Goal: Information Seeking & Learning: Get advice/opinions

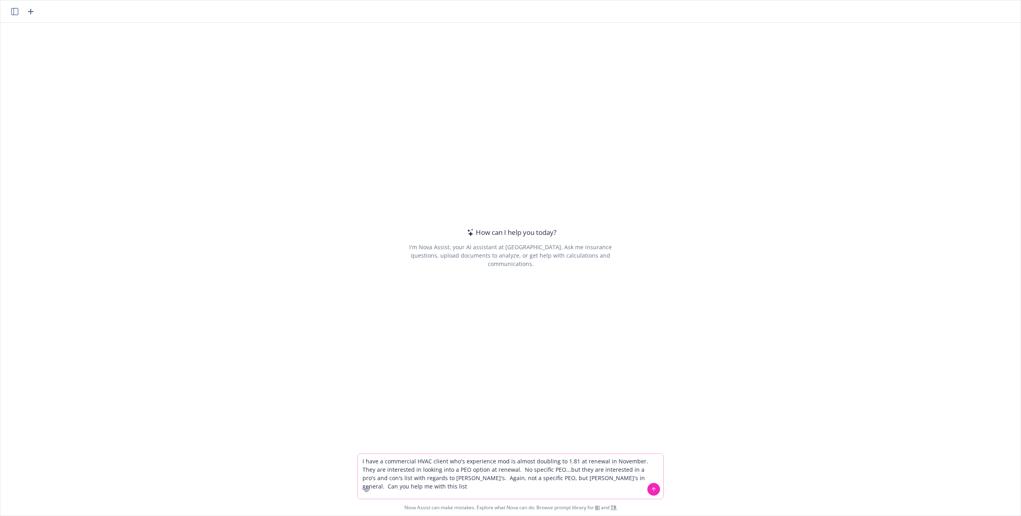
type textarea "I have a commercial HVAC client who's experience mod is almost doubling to 1.81…"
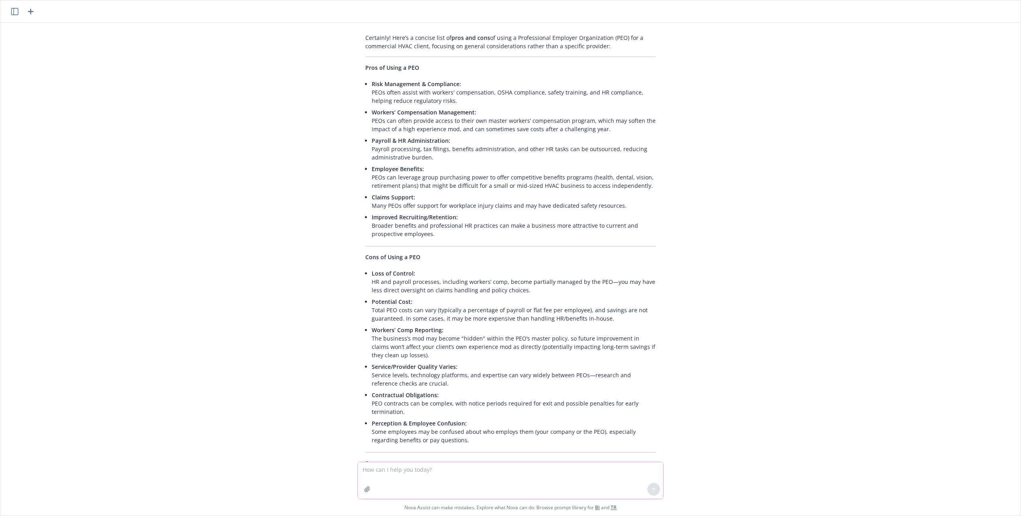
scroll to position [54, 0]
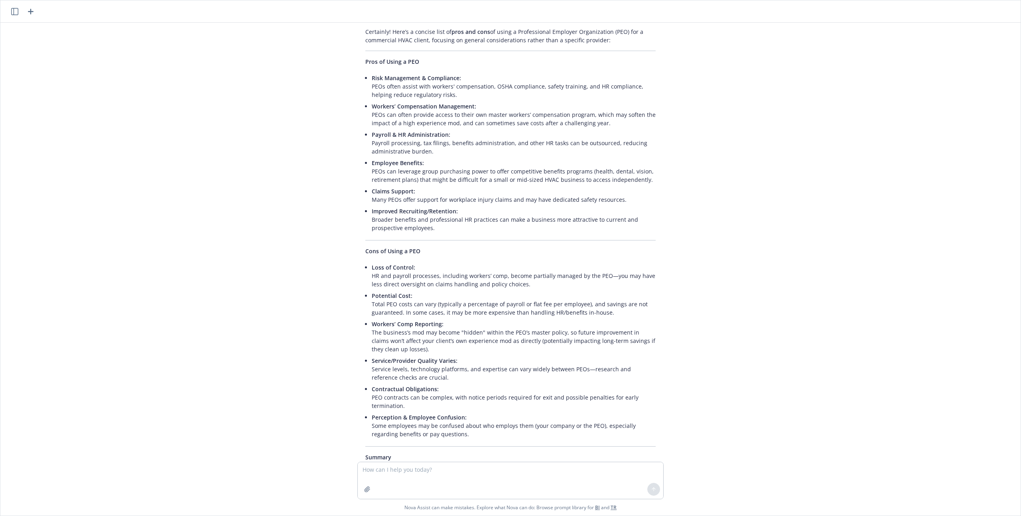
click at [34, 9] on icon "button" at bounding box center [31, 12] width 10 height 10
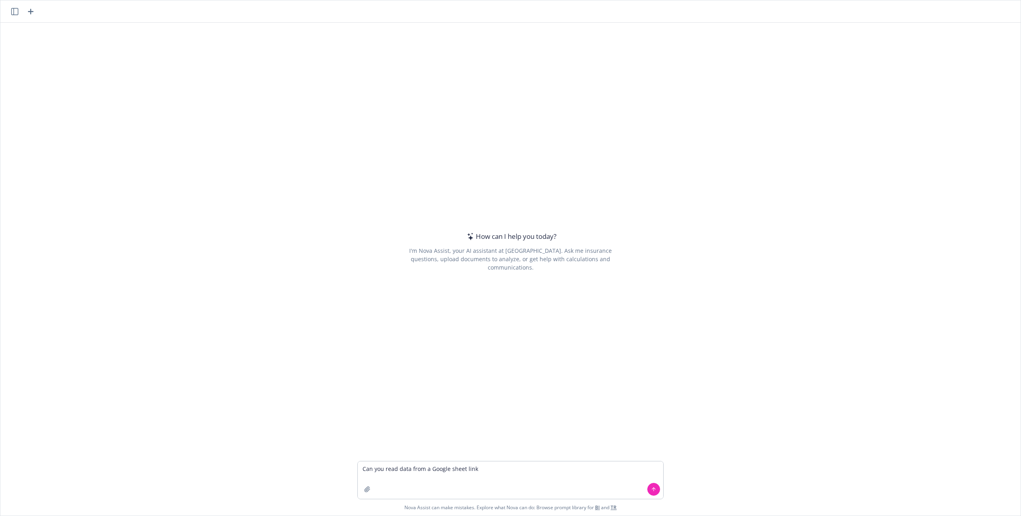
type textarea "Can you read data from a Google sheet link?"
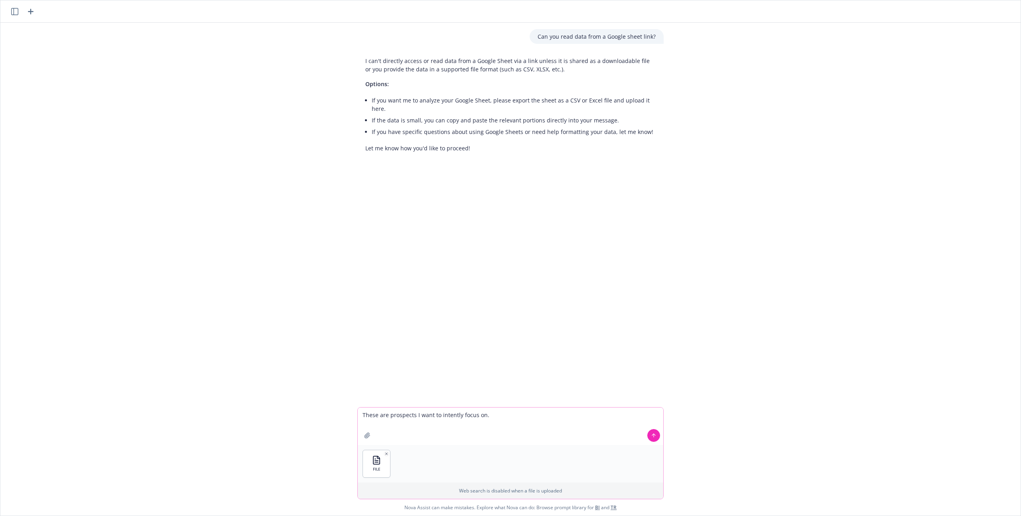
click at [361, 414] on textarea "These are prospects I want to intently focus on." at bounding box center [511, 426] width 306 height 37
click at [500, 420] on textarea "Act as a commercial insurance These are prospects I want to intently focus on." at bounding box center [511, 426] width 306 height 37
click at [385, 454] on icon "button" at bounding box center [387, 454] width 4 height 4
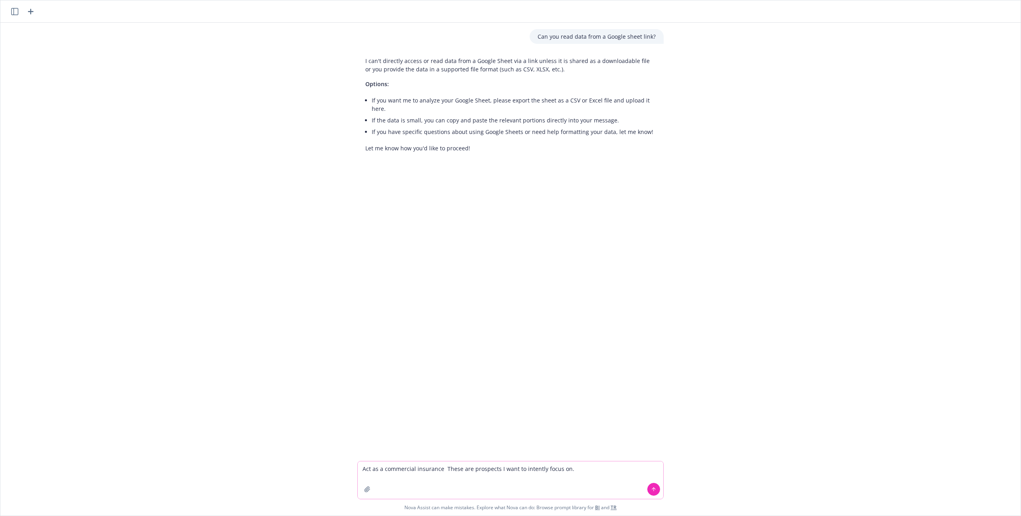
drag, startPoint x: 589, startPoint y: 472, endPoint x: 439, endPoint y: 468, distance: 150.0
click at [439, 468] on textarea "Act as a commercial insurance These are prospects I want to intently focus on." at bounding box center [511, 480] width 306 height 37
paste textarea "Lore ipsum do sitametco a elitseddoeiu tempori utlaboree — dolor mag aliqu, ENI…"
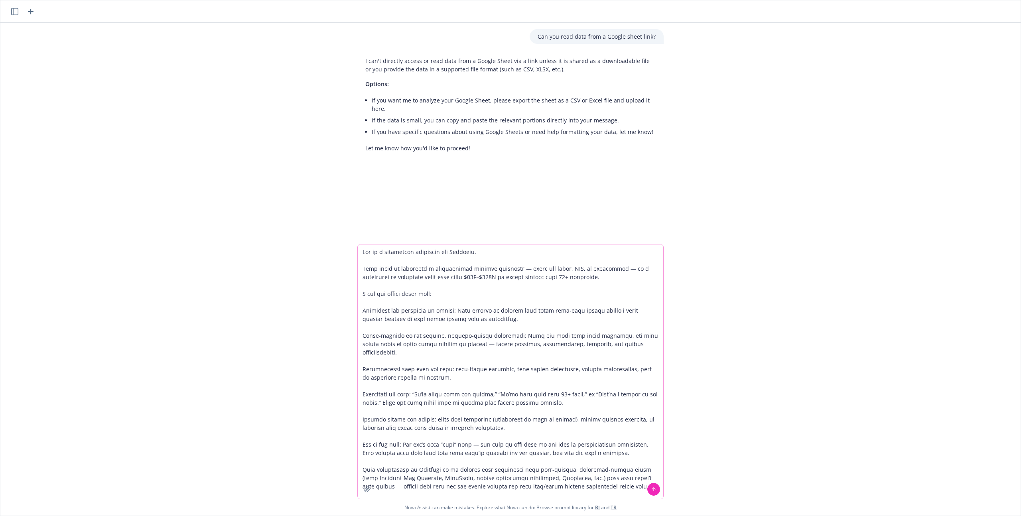
type textarea "Lor ip d sitametcon adipiscin eli Seddoeiu. Temp incid ut laboreetd m aliquaeni…"
click at [653, 489] on icon at bounding box center [654, 490] width 6 height 6
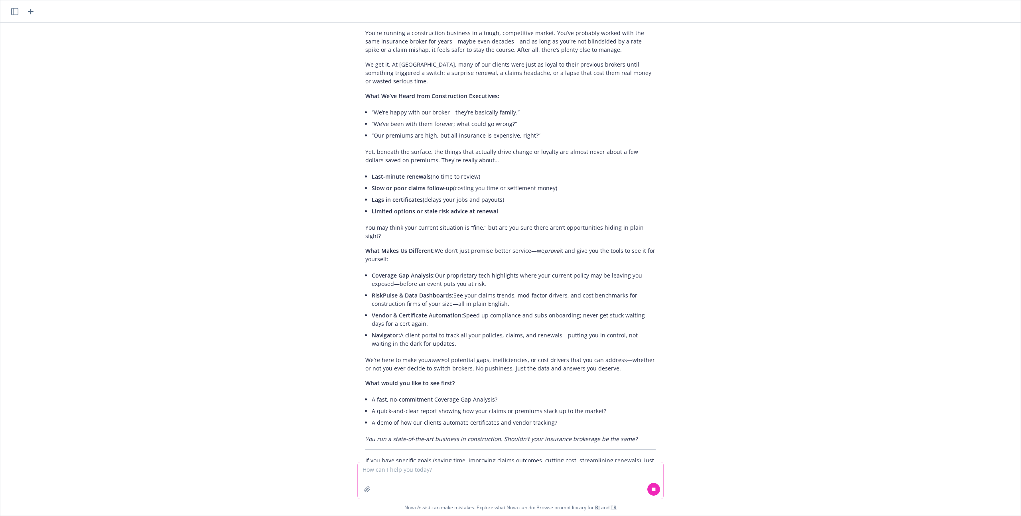
scroll to position [467, 0]
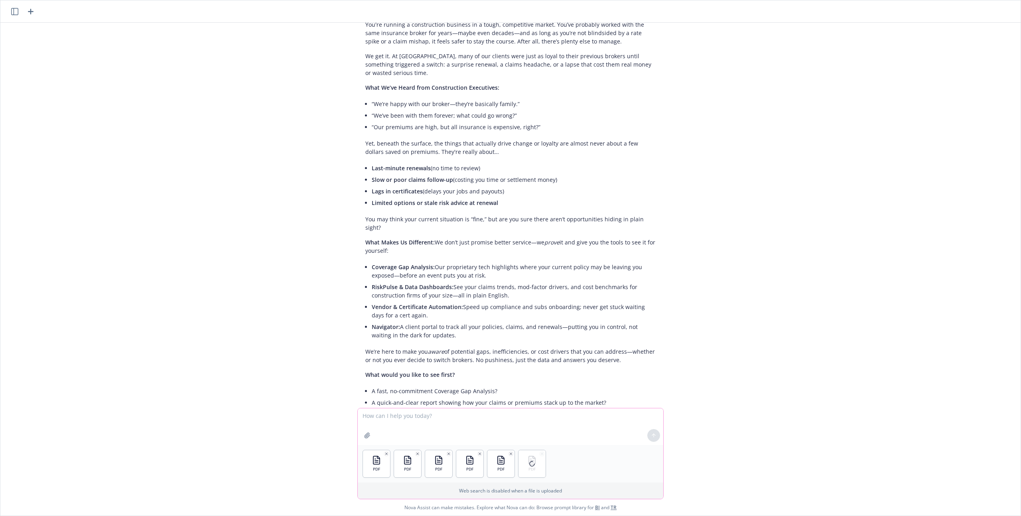
click at [469, 414] on textarea at bounding box center [511, 426] width 306 height 37
type textarea "Here is data on the services provided by Newfront, and how we differentiate our…"
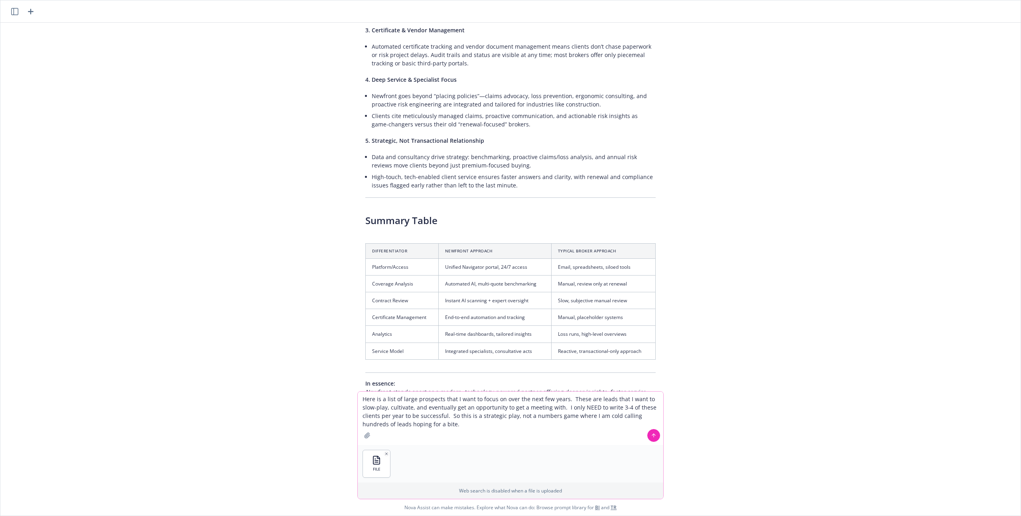
scroll to position [1197, 0]
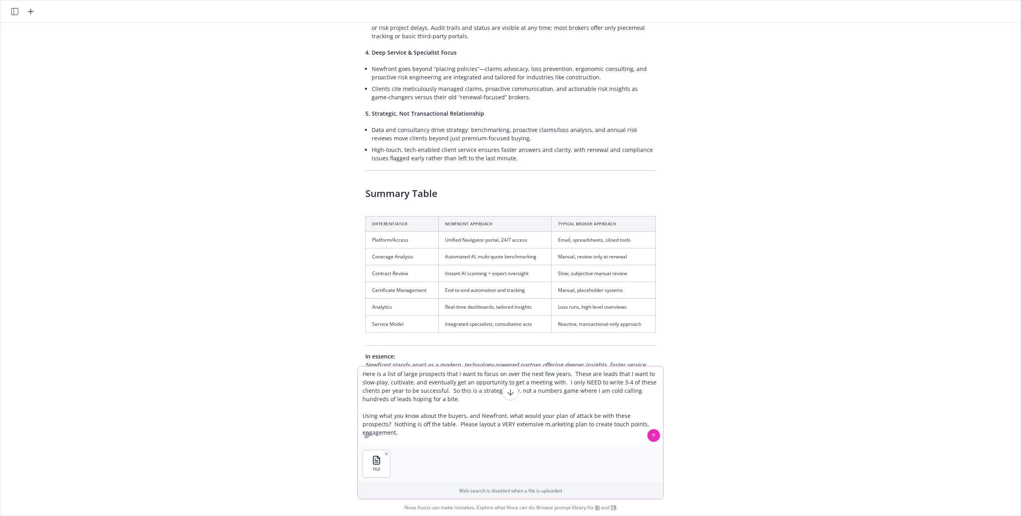
click at [511, 426] on textarea "Here is a list of large prospects that I want to focus on over the next few yea…" at bounding box center [511, 406] width 306 height 79
click at [640, 423] on textarea "Here is a list of large prospects that I want to focus on over the next few yea…" at bounding box center [511, 406] width 306 height 79
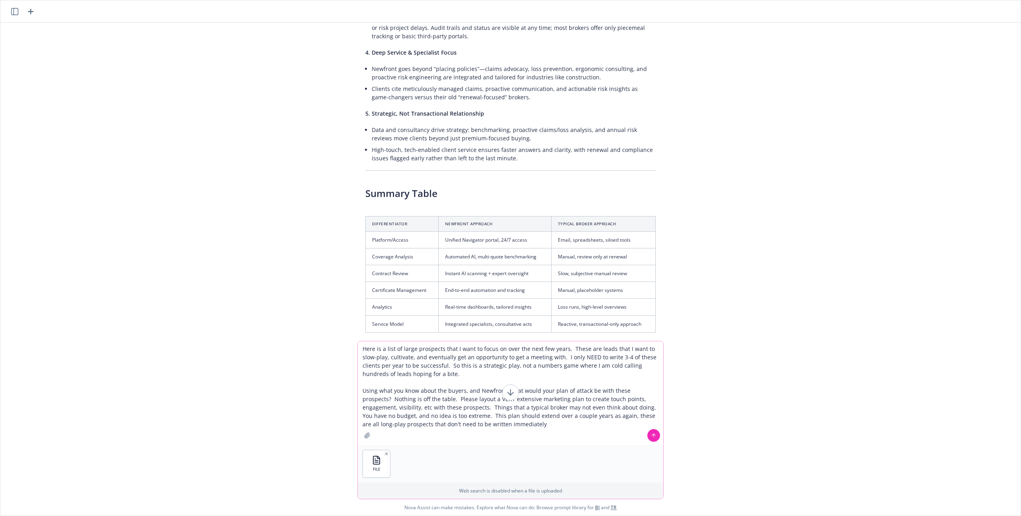
type textarea "Here is a list of large prospects that I want to focus on over the next few yea…"
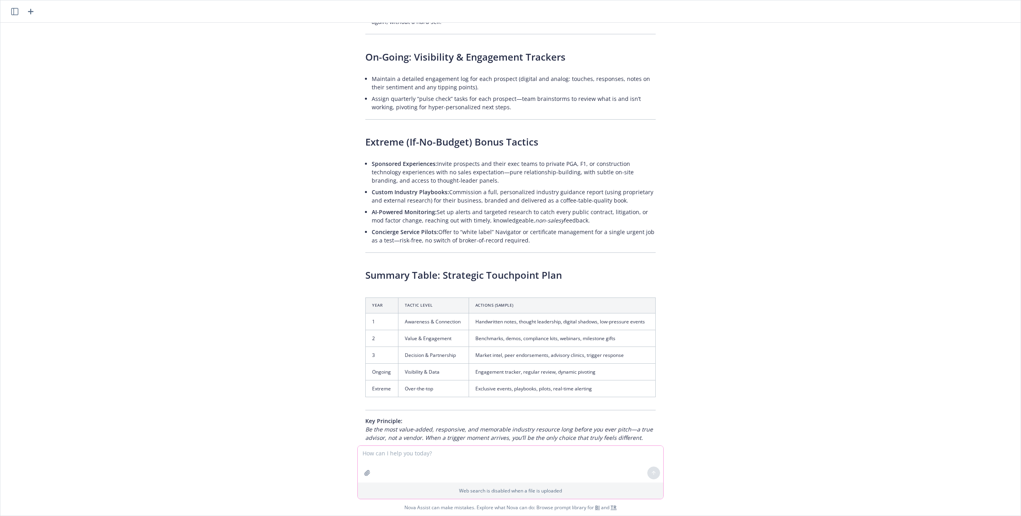
scroll to position [2655, 0]
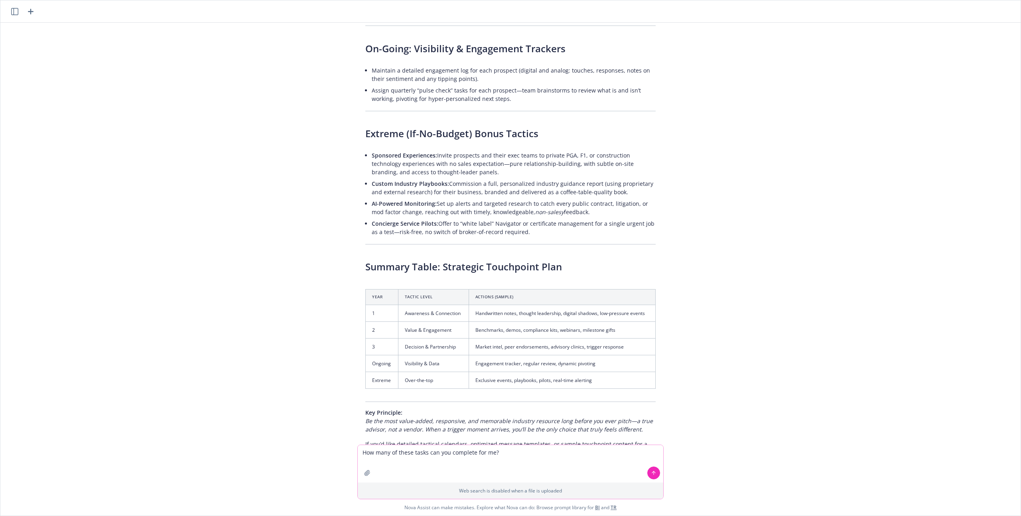
type textarea "How many of these tasks can you complete for me?"
click at [651, 471] on icon at bounding box center [654, 473] width 6 height 6
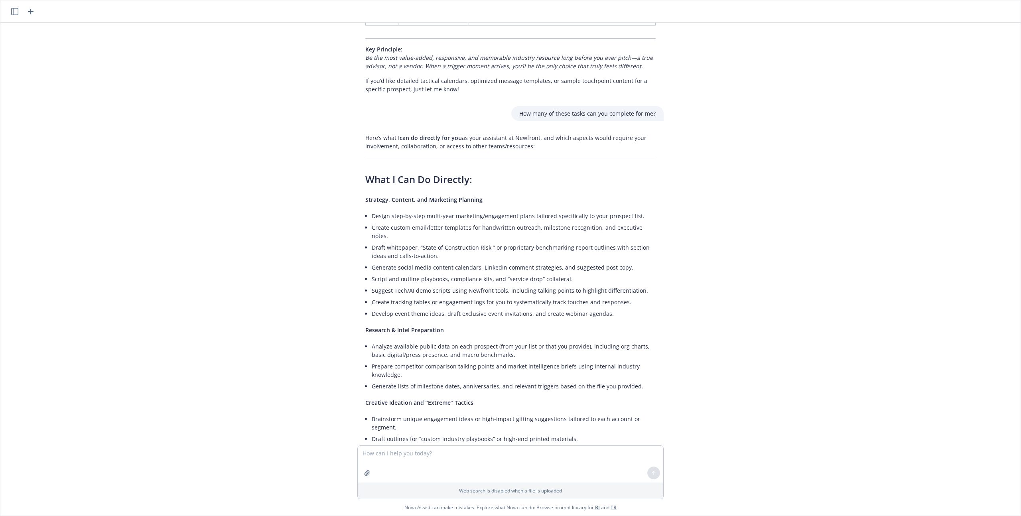
scroll to position [3033, 0]
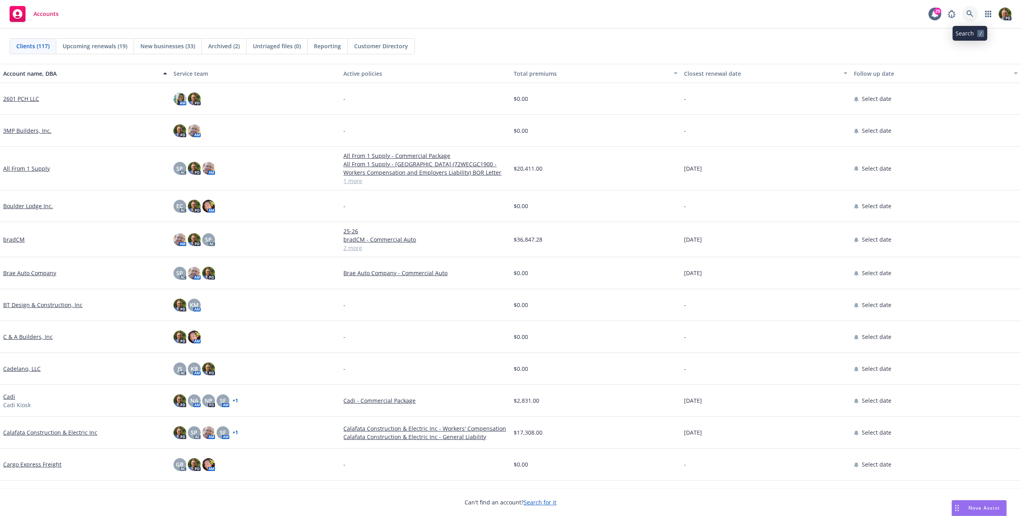
click at [970, 13] on icon at bounding box center [970, 13] width 7 height 7
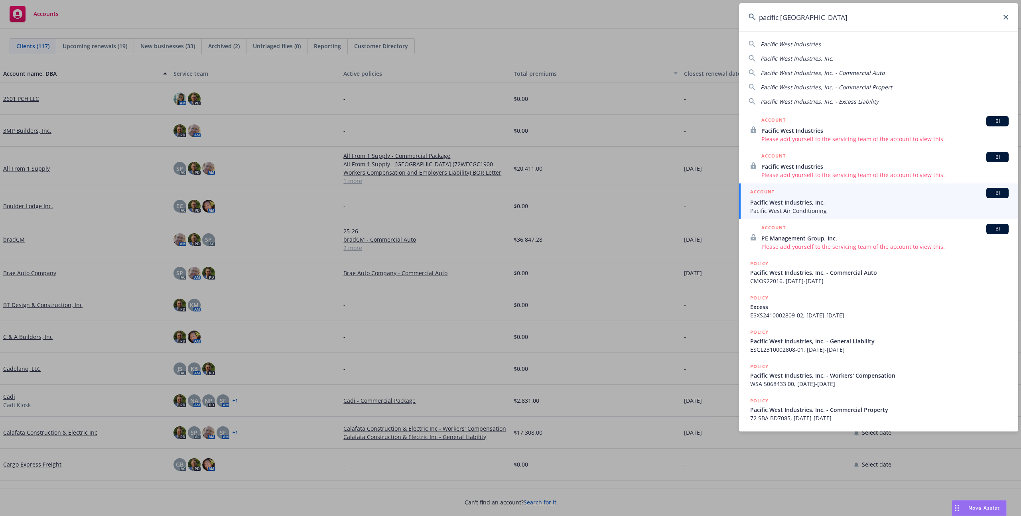
type input "pacific west indus"
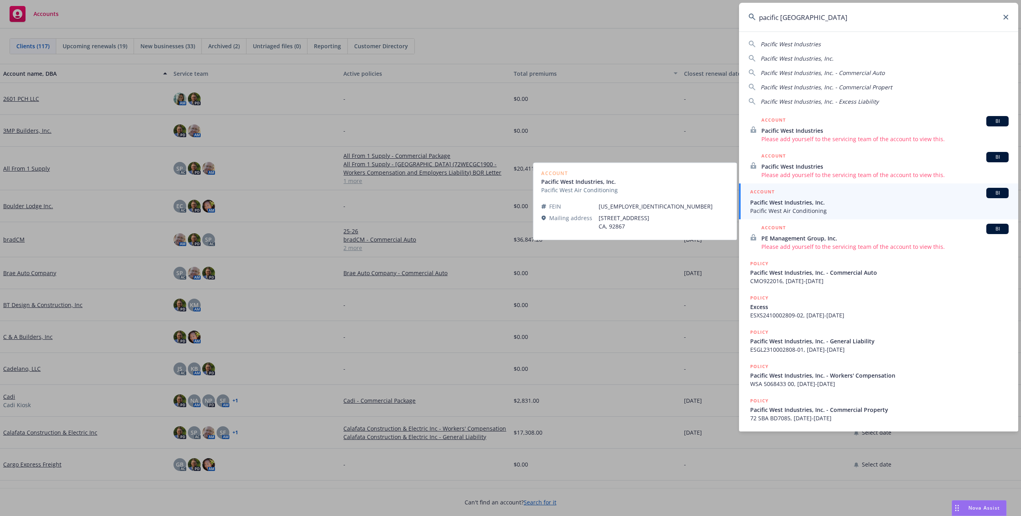
click at [801, 198] on span "Pacific West Industries, Inc." at bounding box center [879, 202] width 258 height 8
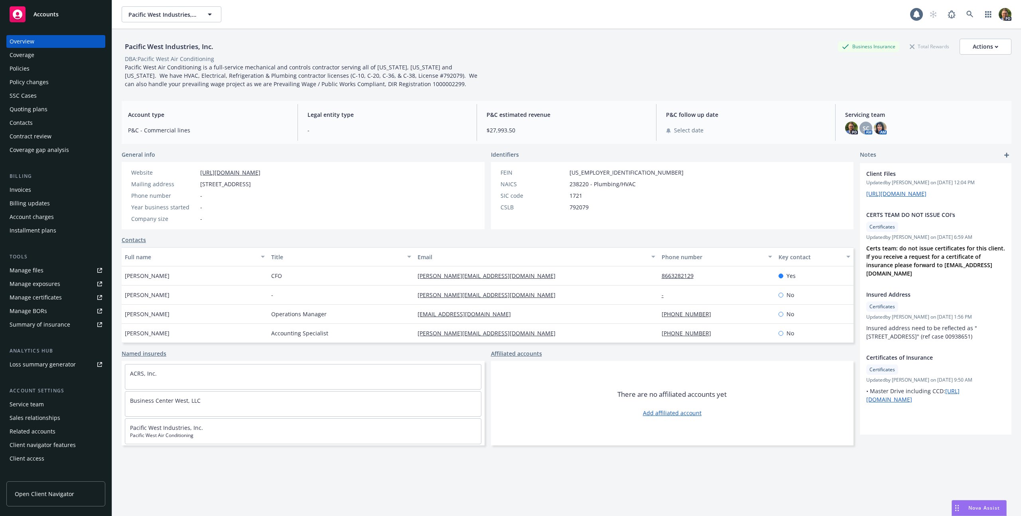
click at [37, 72] on div "Policies" at bounding box center [56, 68] width 93 height 13
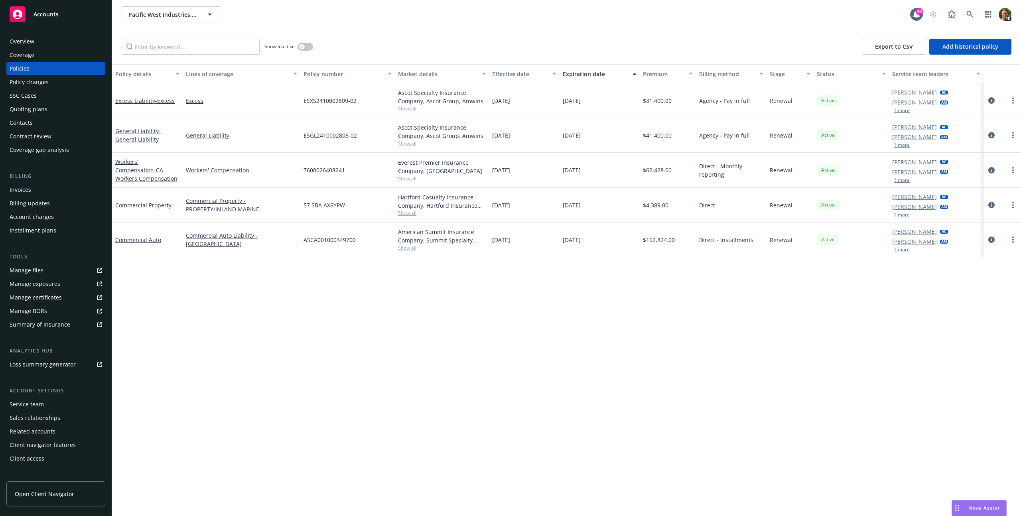
click at [136, 166] on div "Workers' Compensation - CA Workers Compensation" at bounding box center [147, 170] width 64 height 25
click at [138, 172] on span "- CA Workers Compensation" at bounding box center [146, 174] width 62 height 16
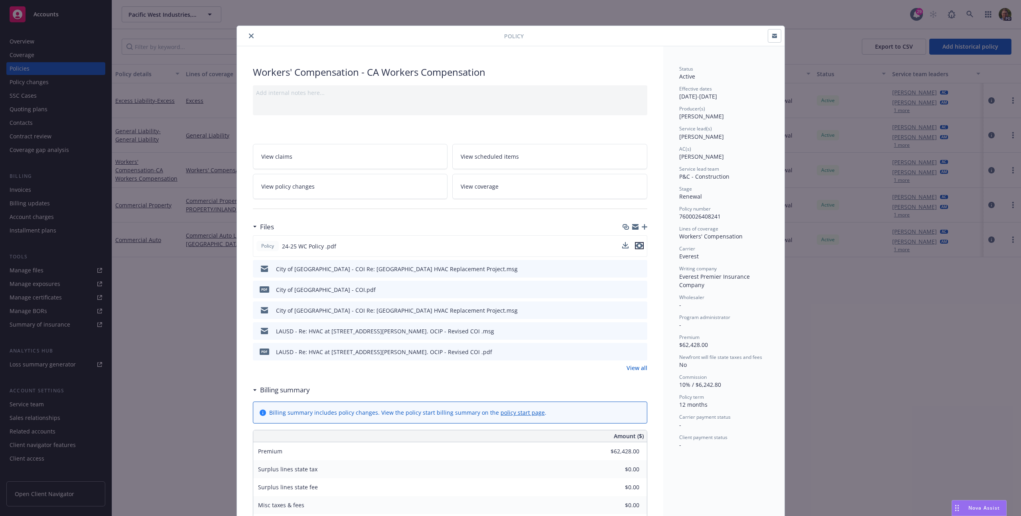
click at [636, 245] on icon "preview file" at bounding box center [639, 246] width 7 height 6
click at [249, 37] on icon "close" at bounding box center [251, 36] width 5 height 5
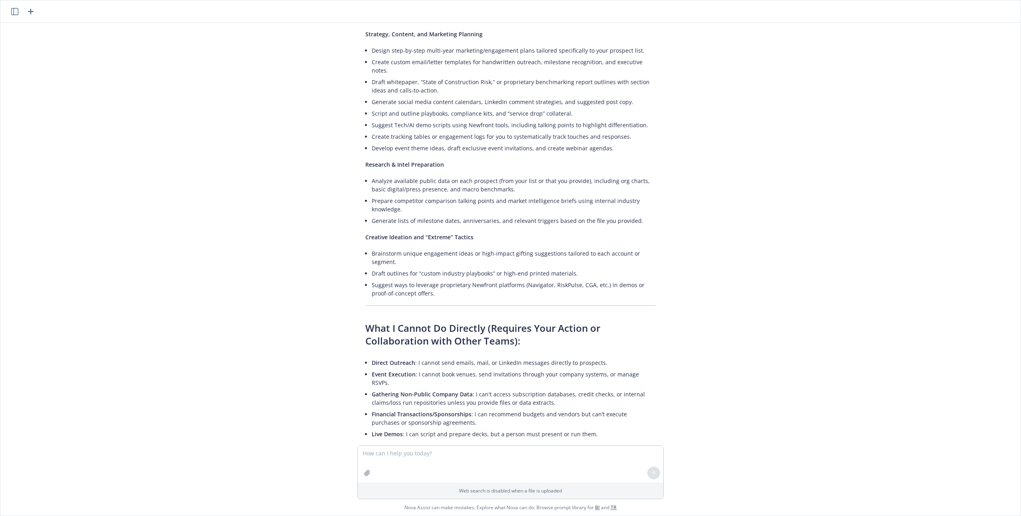
scroll to position [3127, 0]
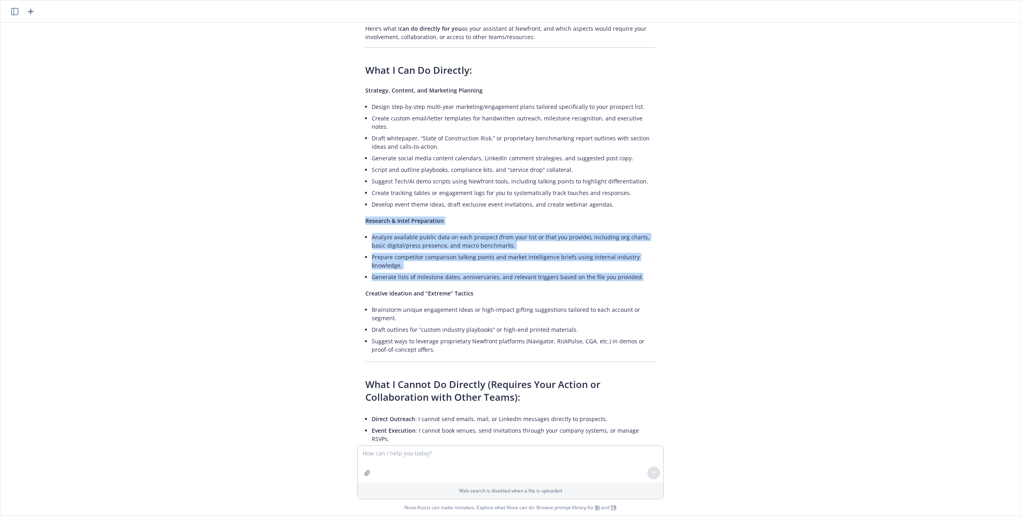
drag, startPoint x: 641, startPoint y: 234, endPoint x: 356, endPoint y: 181, distance: 290.0
click at [357, 181] on div "Here’s what I can do directly for you as your assistant at Newfront, and which …" at bounding box center [510, 331] width 306 height 620
copy div "Research & Intel Preparation Analyze available public data on each prospect (fr…"
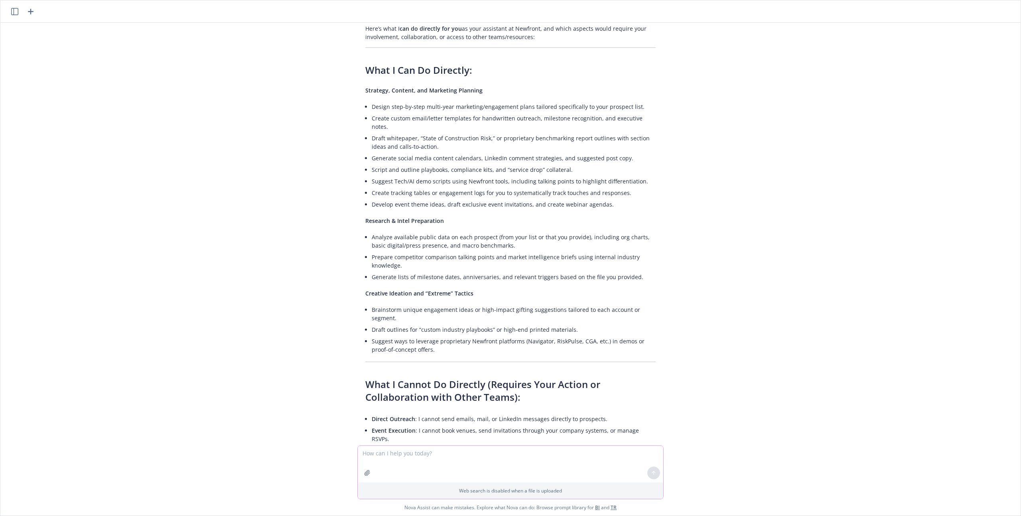
click at [418, 452] on textarea at bounding box center [511, 464] width 306 height 37
paste textarea "Research & Intel Preparation Analyze available public data on each prospect (fr…"
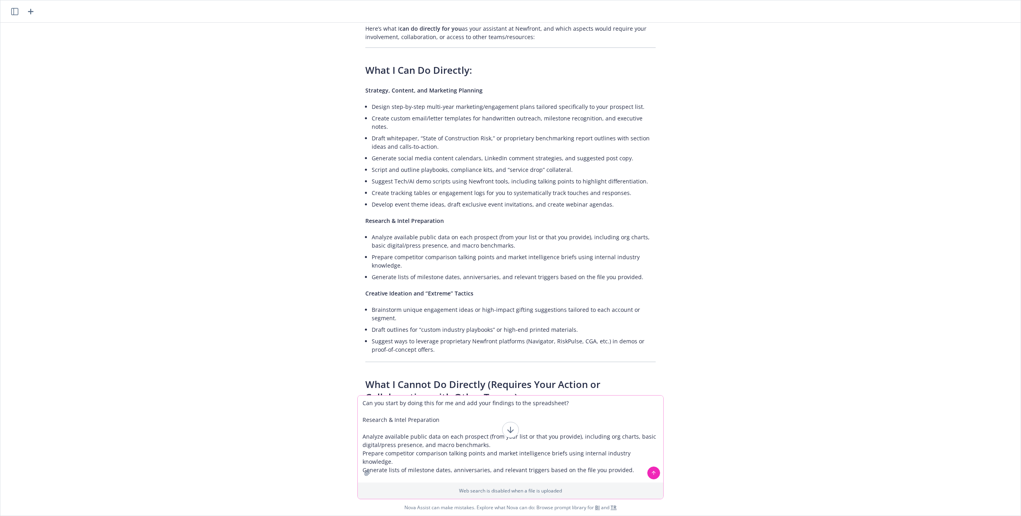
type textarea "Can you start by doing this for me and add your findings to the spreadsheet? Re…"
click at [655, 467] on div at bounding box center [653, 473] width 19 height 19
click at [654, 469] on button at bounding box center [653, 473] width 13 height 13
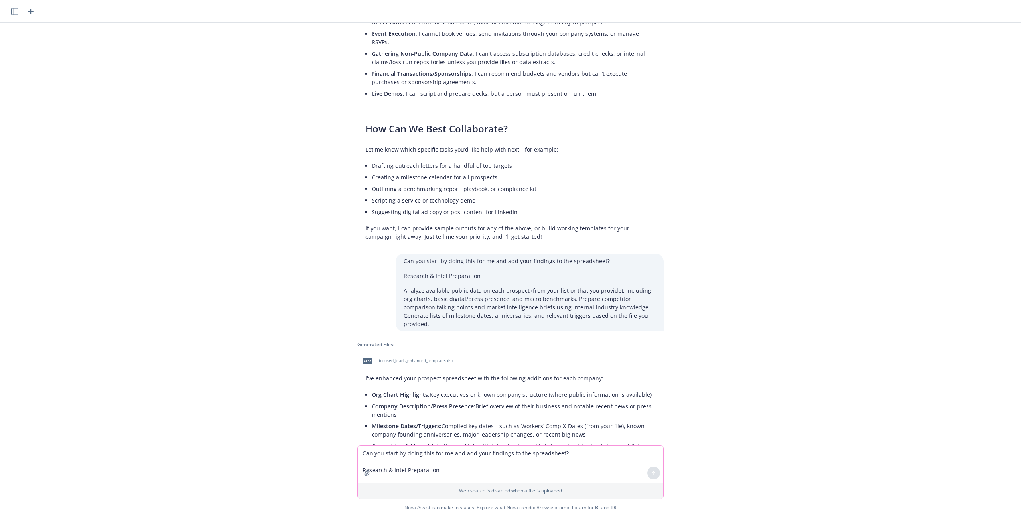
scroll to position [3534, 0]
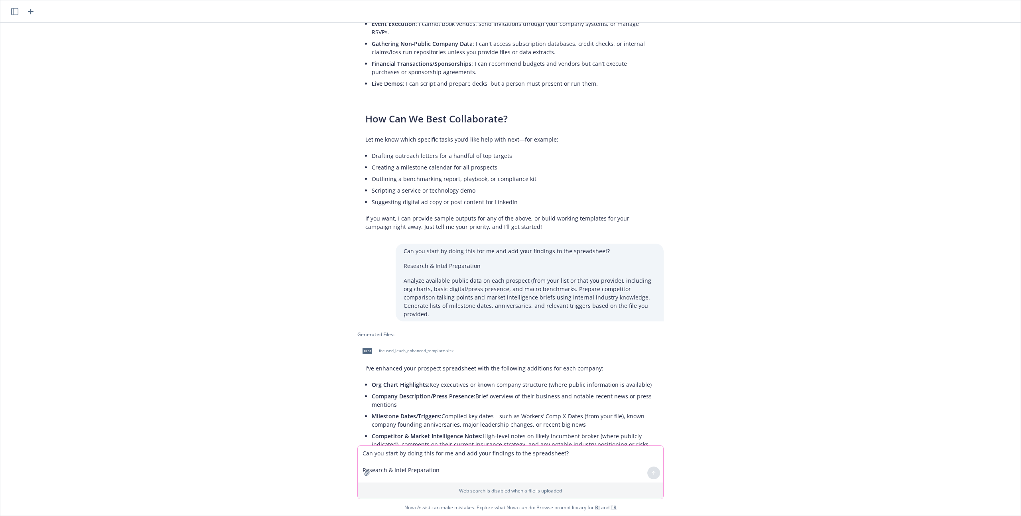
click at [391, 348] on span "focused_leads_enhanced_template.xlsx" at bounding box center [416, 350] width 75 height 5
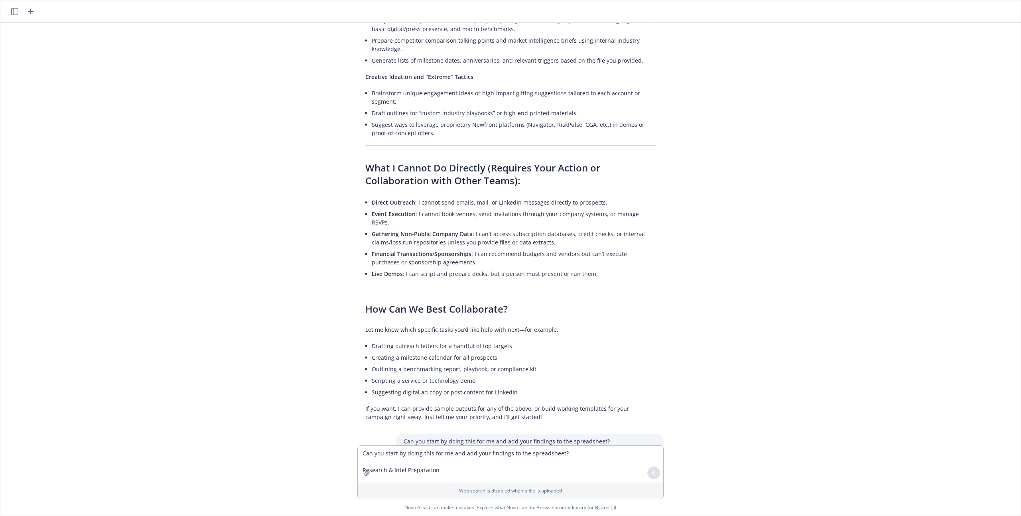
scroll to position [3186, 0]
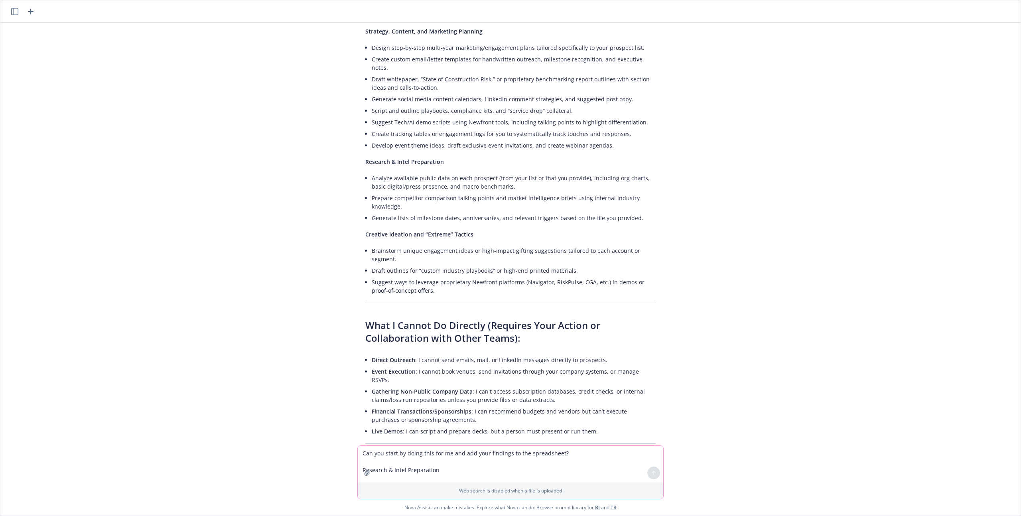
click at [32, 10] on icon "button" at bounding box center [31, 12] width 10 height 10
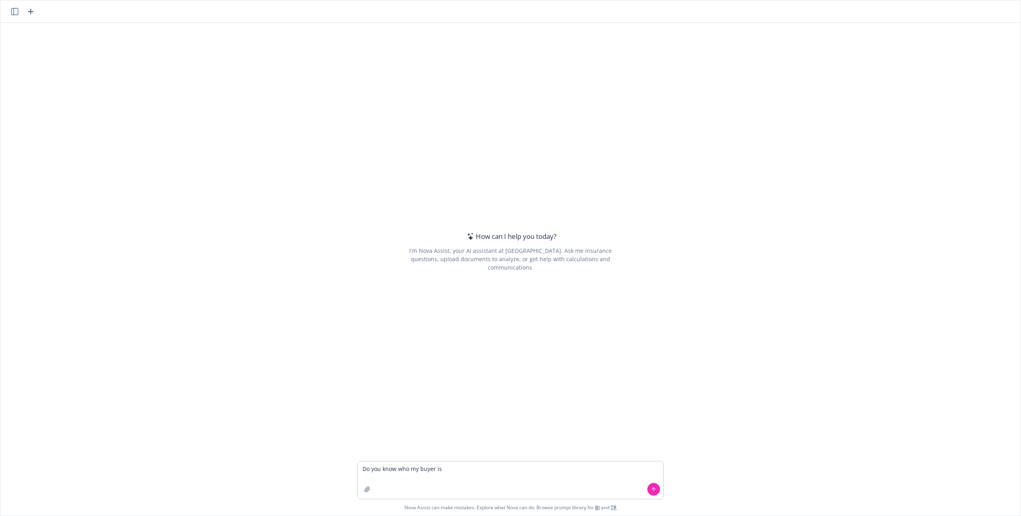
type textarea "Do you know who my buyer is?"
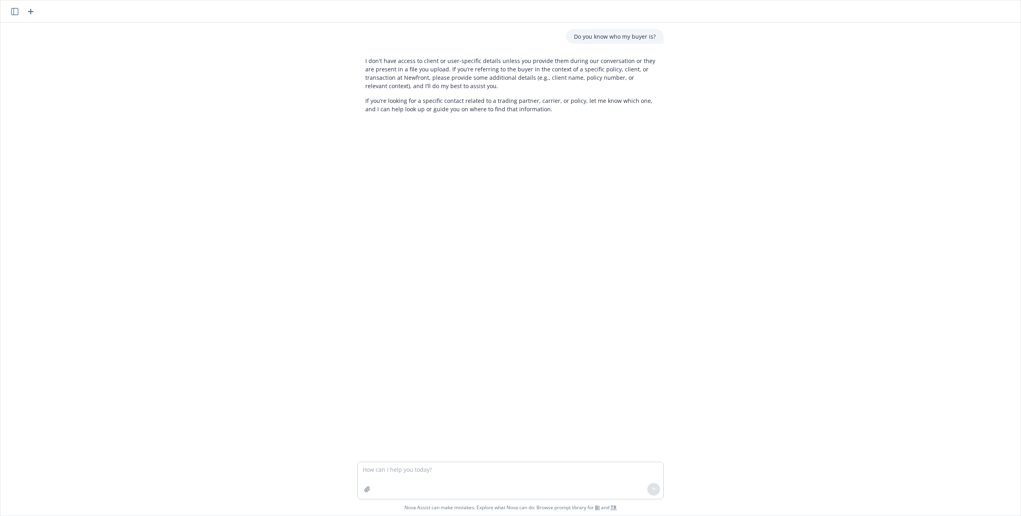
click at [31, 10] on icon "button" at bounding box center [31, 12] width 6 height 6
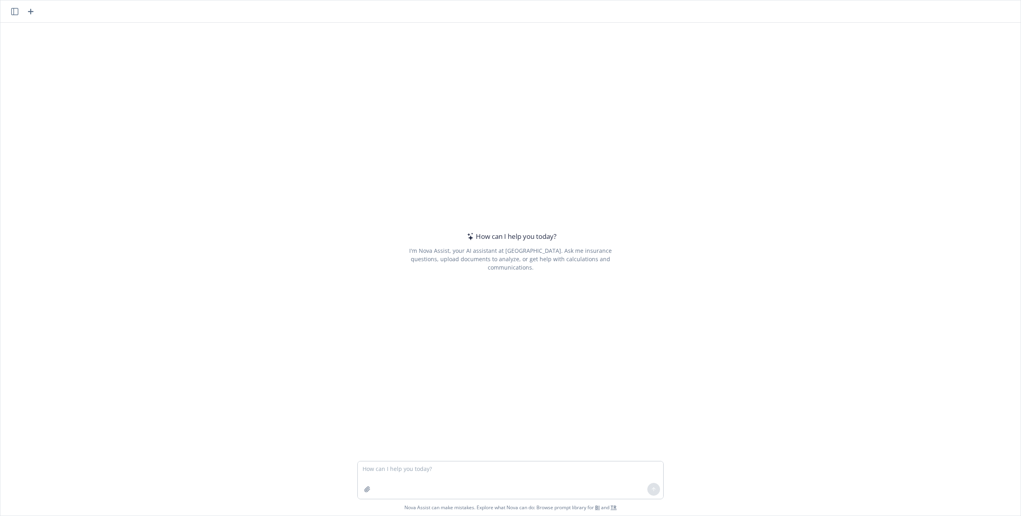
click at [15, 13] on icon "button" at bounding box center [14, 11] width 7 height 7
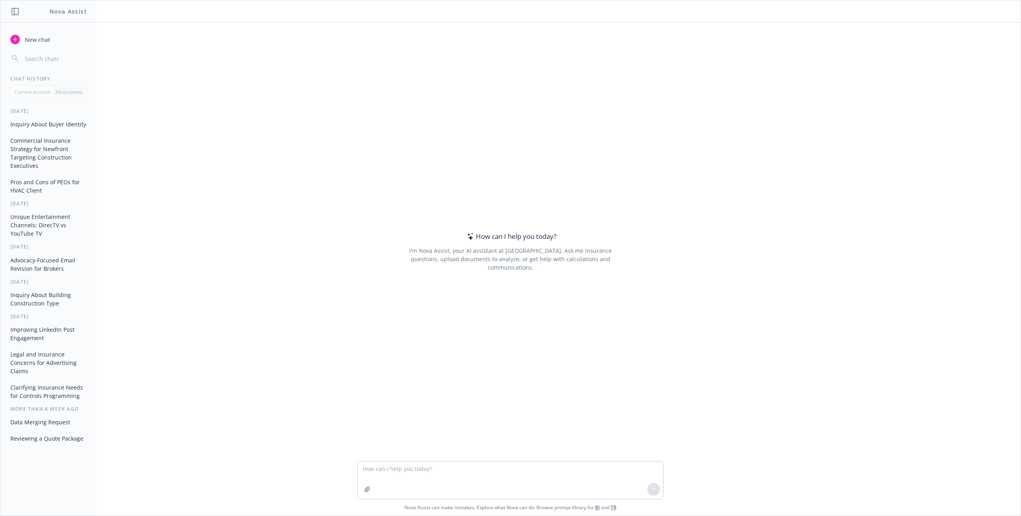
click at [47, 125] on button "Inquiry About Buyer Identity" at bounding box center [48, 124] width 83 height 13
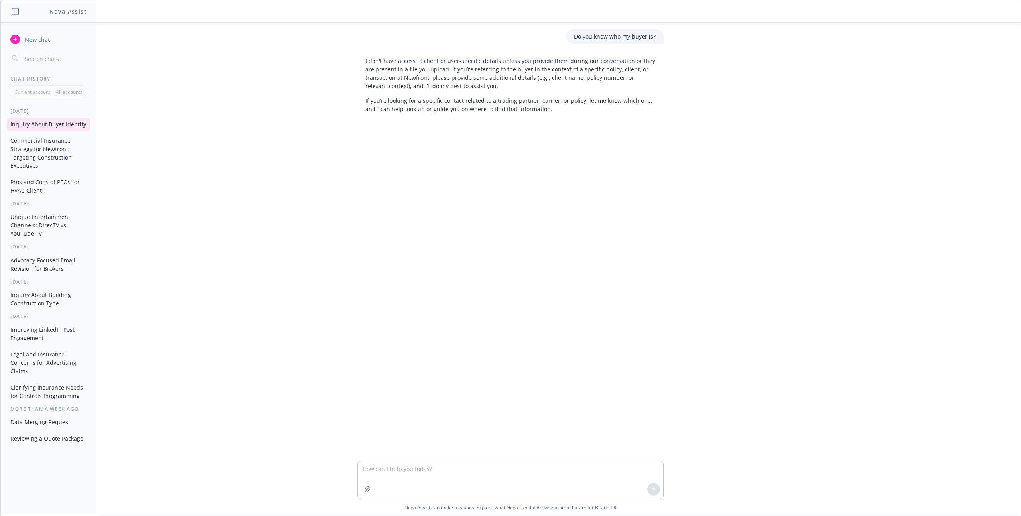
click at [39, 143] on button "Commercial Insurance Strategy for Newfront Targeting Construction Executives" at bounding box center [48, 153] width 83 height 38
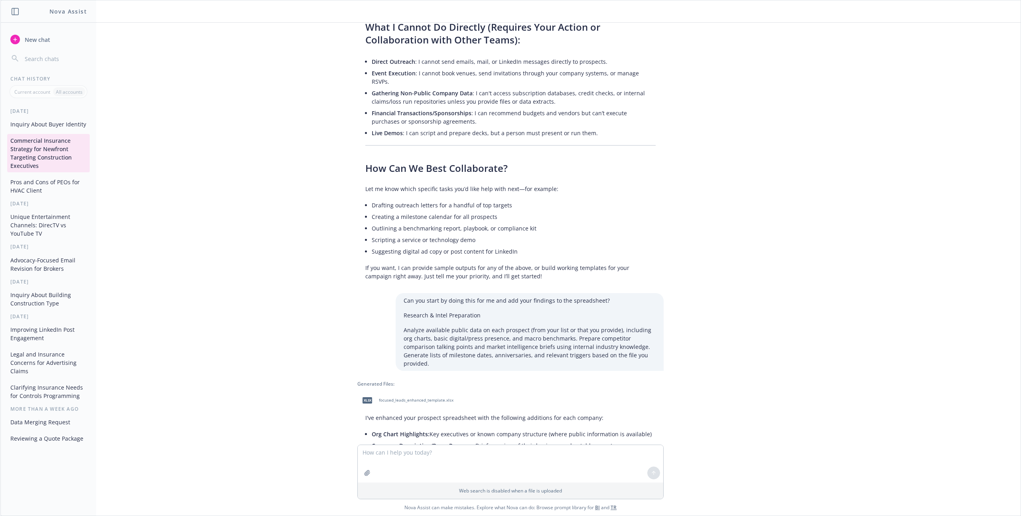
scroll to position [3535, 0]
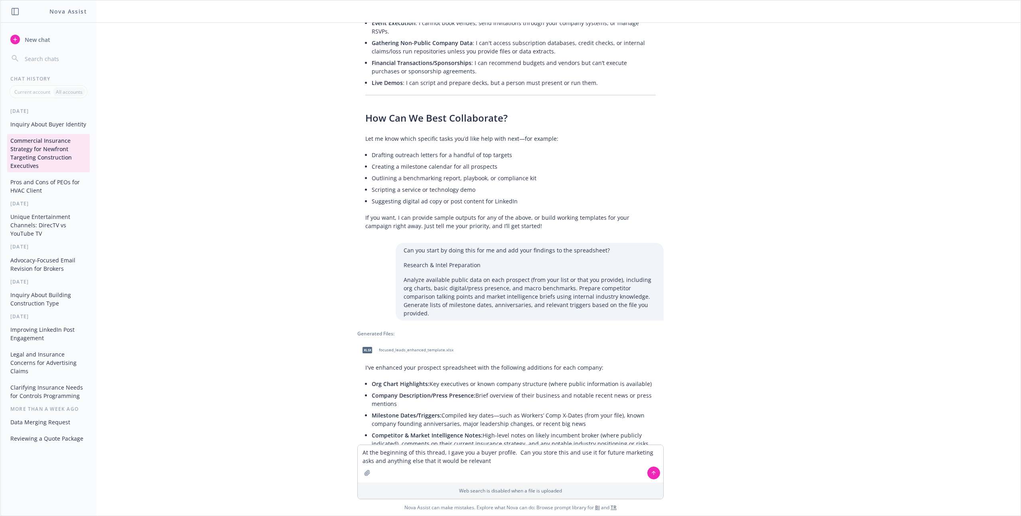
type textarea "At the beginning of this thread, I gave you a buyer profile. Can you store this…"
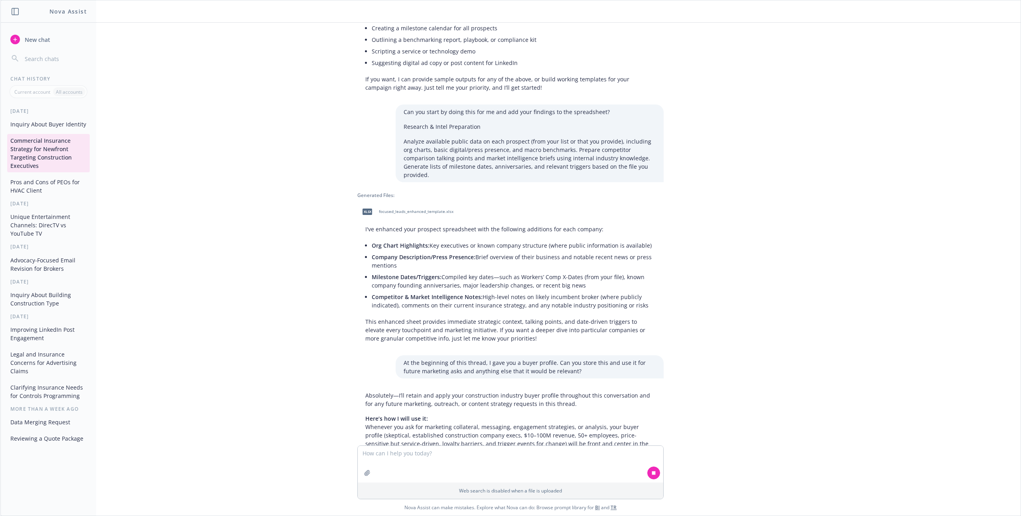
scroll to position [3678, 0]
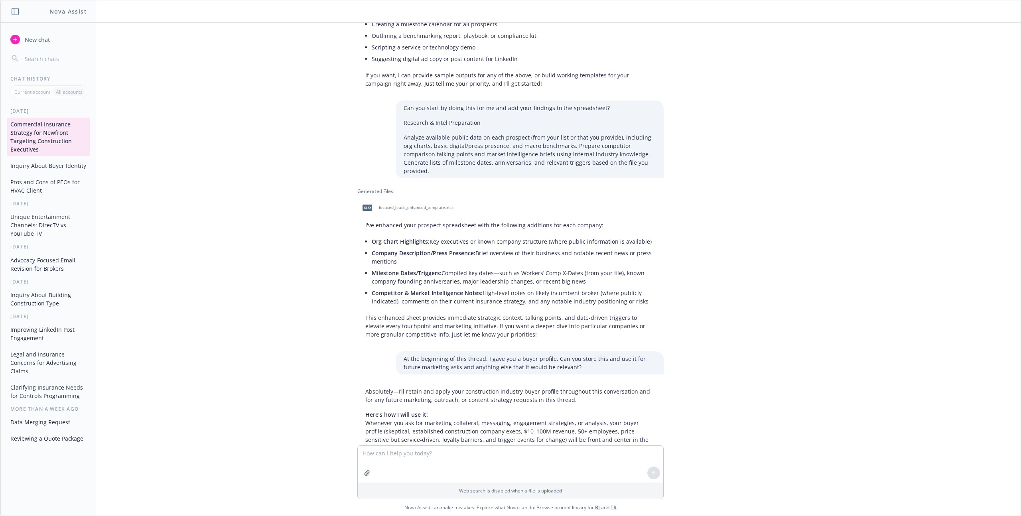
click at [33, 41] on span "New chat" at bounding box center [36, 40] width 27 height 8
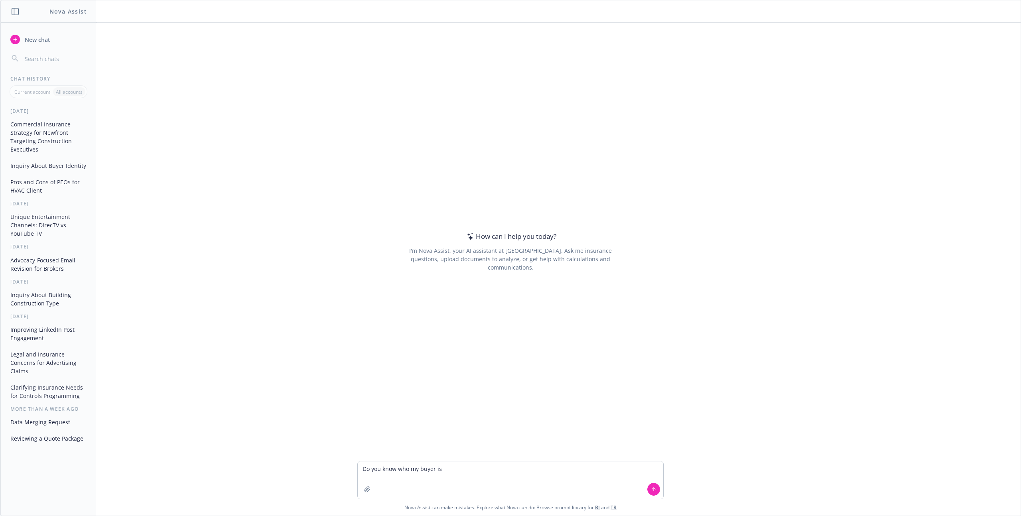
type textarea "Do you know who my buyer is?"
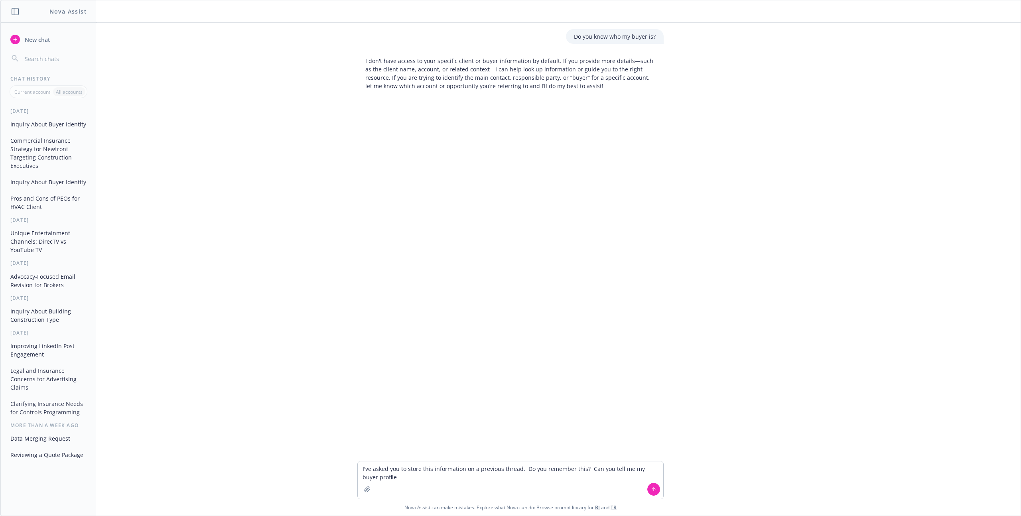
type textarea "I've asked you to store this information on a previous thread. Do you remember …"
